Goal: Information Seeking & Learning: Understand process/instructions

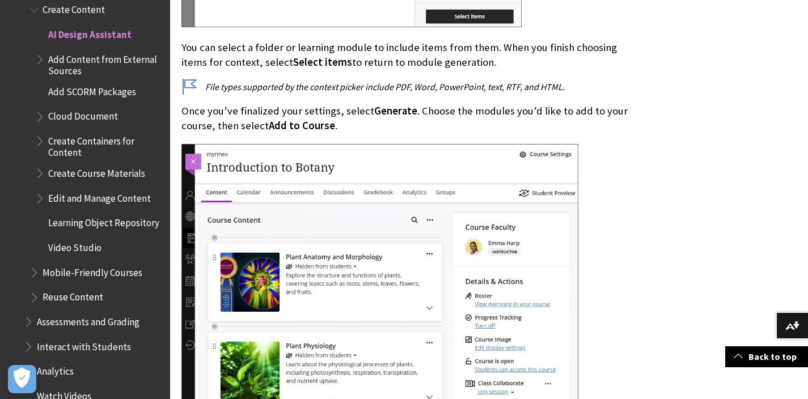
scroll to position [2787, 0]
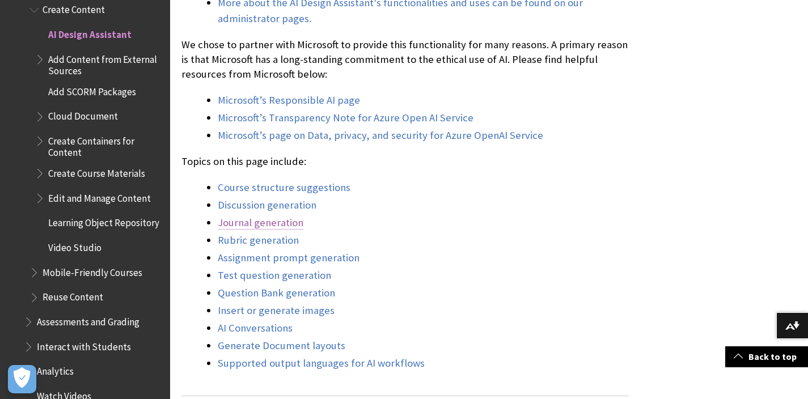
scroll to position [854, 0]
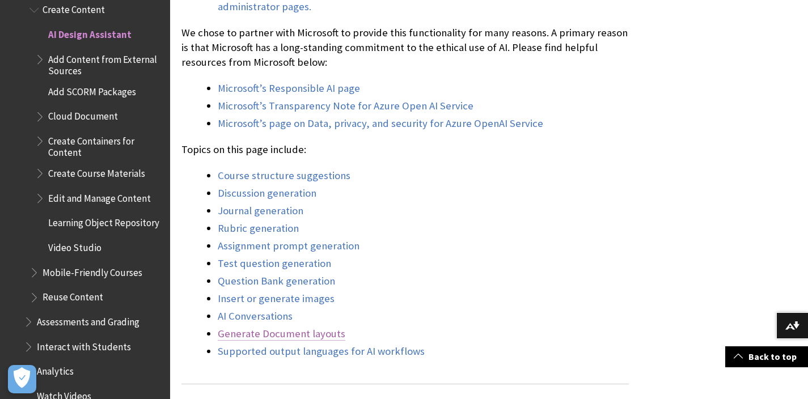
click at [299, 333] on link "Generate Document layouts" at bounding box center [282, 334] width 128 height 14
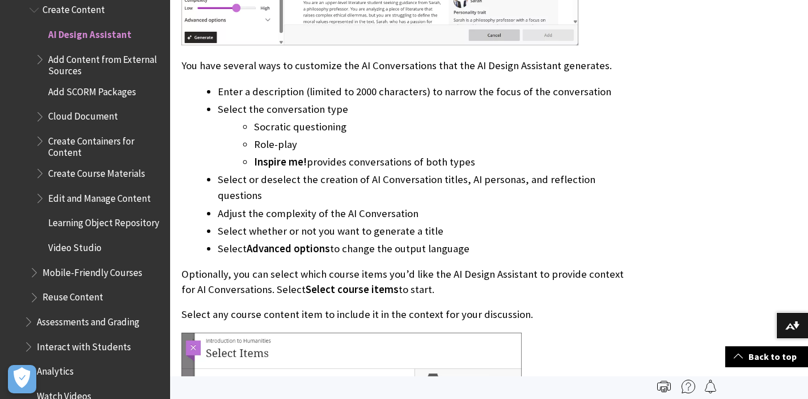
scroll to position [12824, 0]
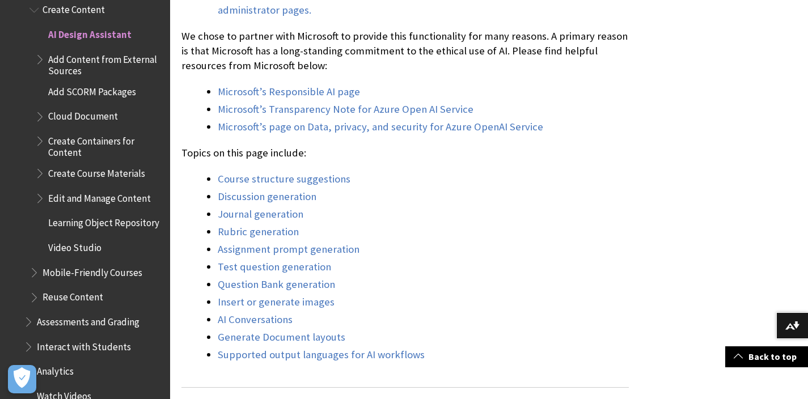
scroll to position [860, 0]
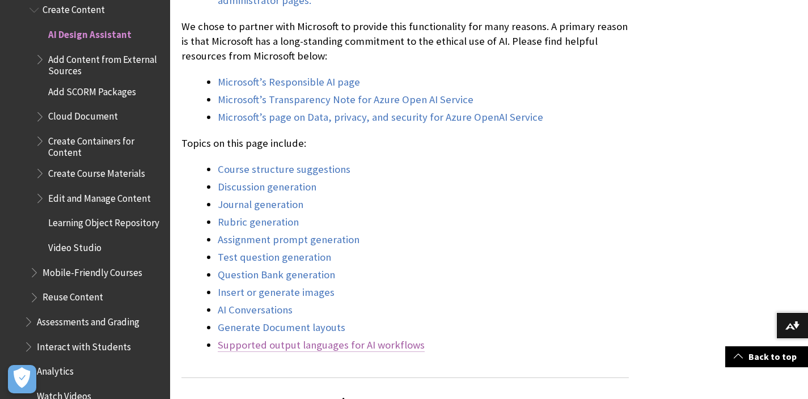
click at [340, 344] on link "Supported output languages for AI workflows" at bounding box center [321, 346] width 207 height 14
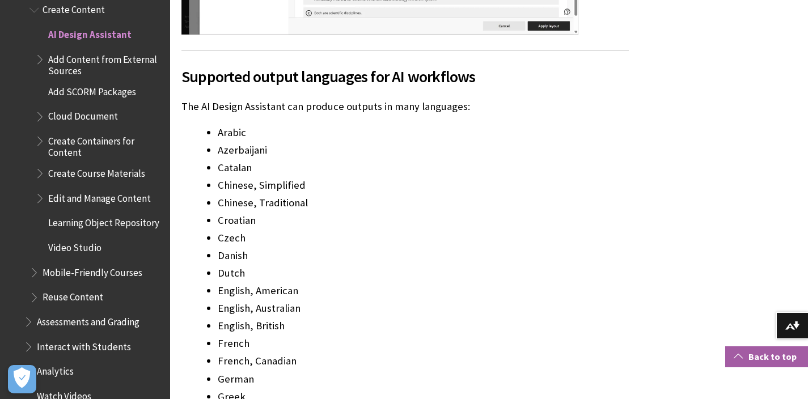
click at [756, 346] on link "Back to top" at bounding box center [766, 356] width 83 height 21
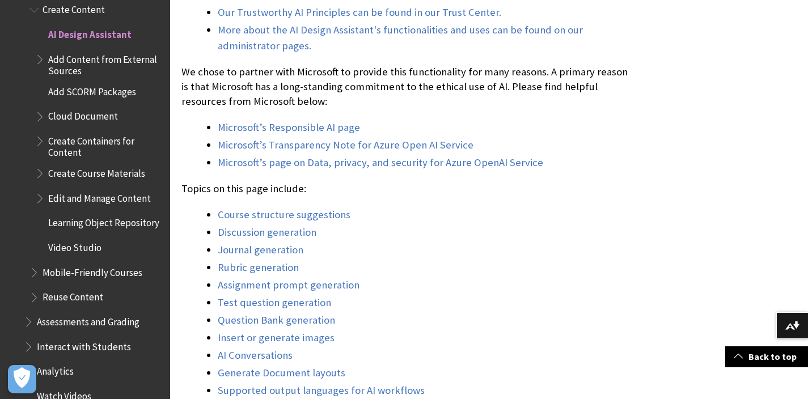
scroll to position [854, 0]
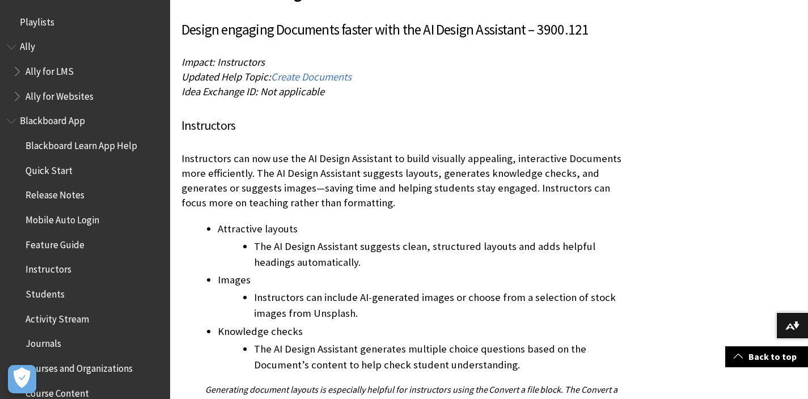
scroll to position [113, 0]
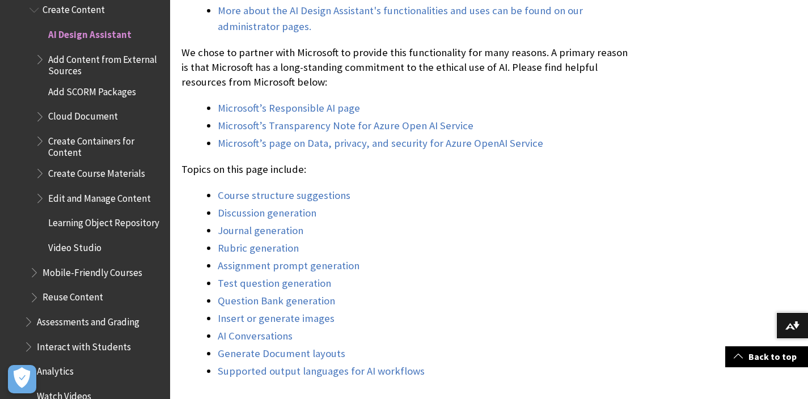
scroll to position [878, 0]
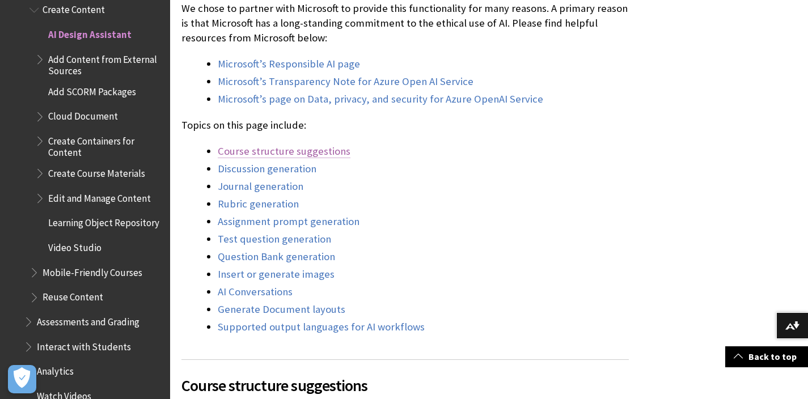
click at [280, 151] on link "Course structure suggestions" at bounding box center [284, 152] width 133 height 14
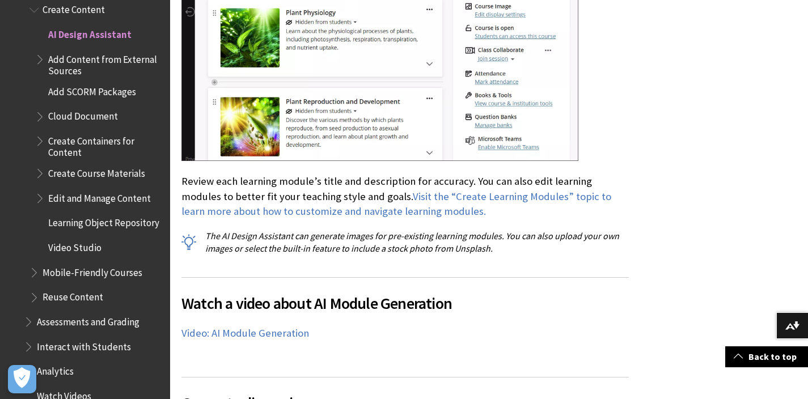
scroll to position [3413, 0]
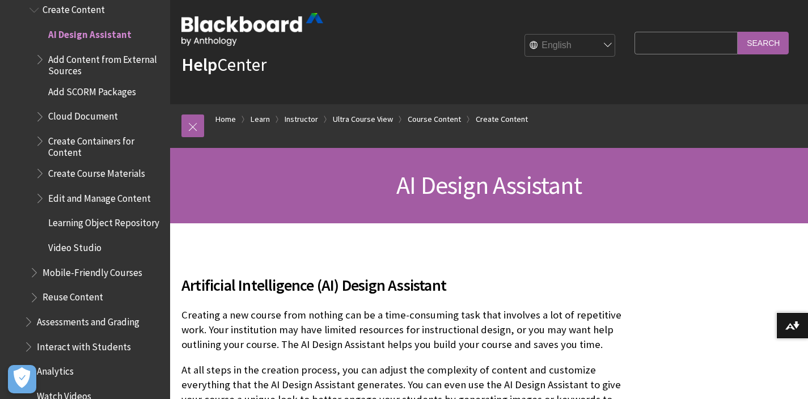
scroll to position [233, 0]
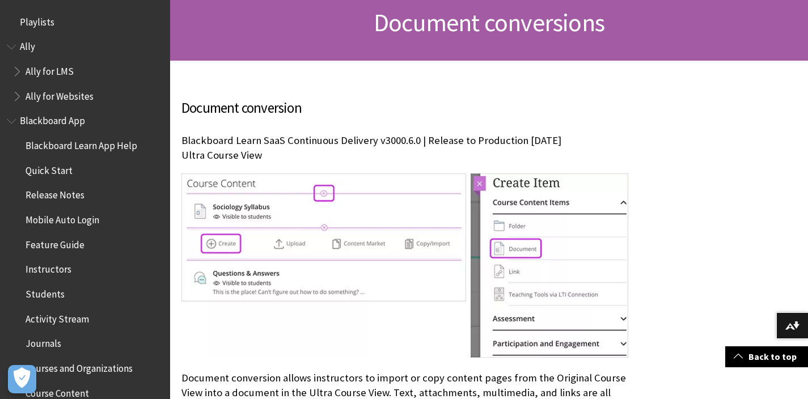
scroll to position [119, 0]
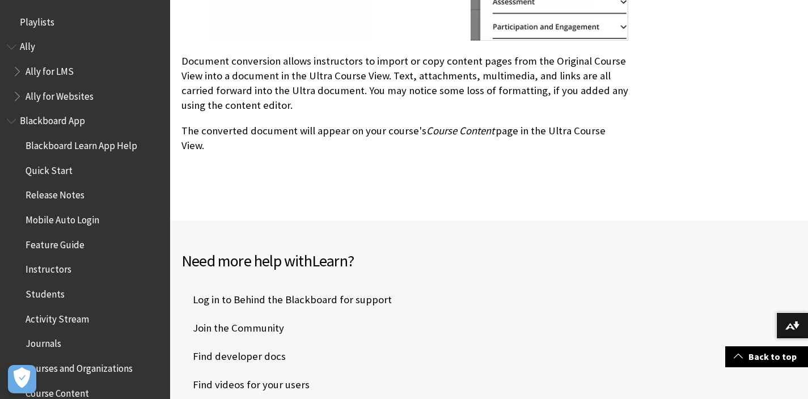
scroll to position [556, 0]
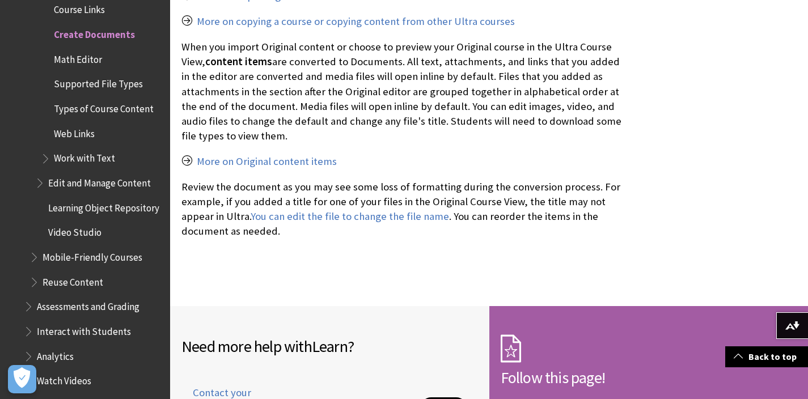
scroll to position [10818, 0]
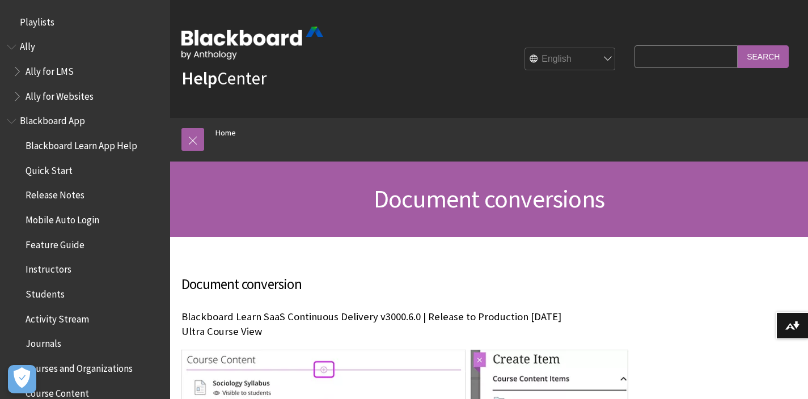
scroll to position [94, 0]
